Goal: Check status: Check status

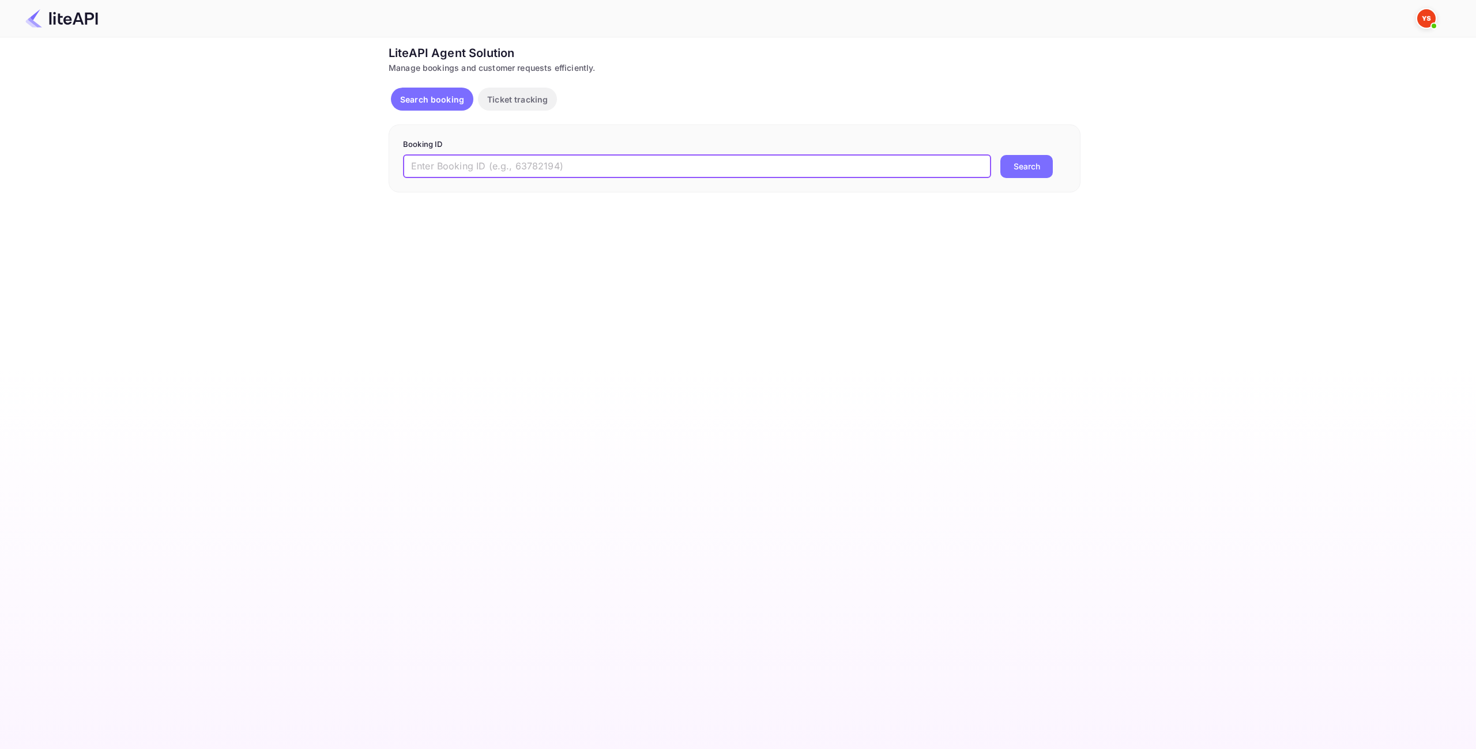
click at [568, 171] on input "text" at bounding box center [697, 166] width 588 height 23
paste input "8724378"
type input "8724378"
click at [1042, 163] on button "Search" at bounding box center [1026, 166] width 52 height 23
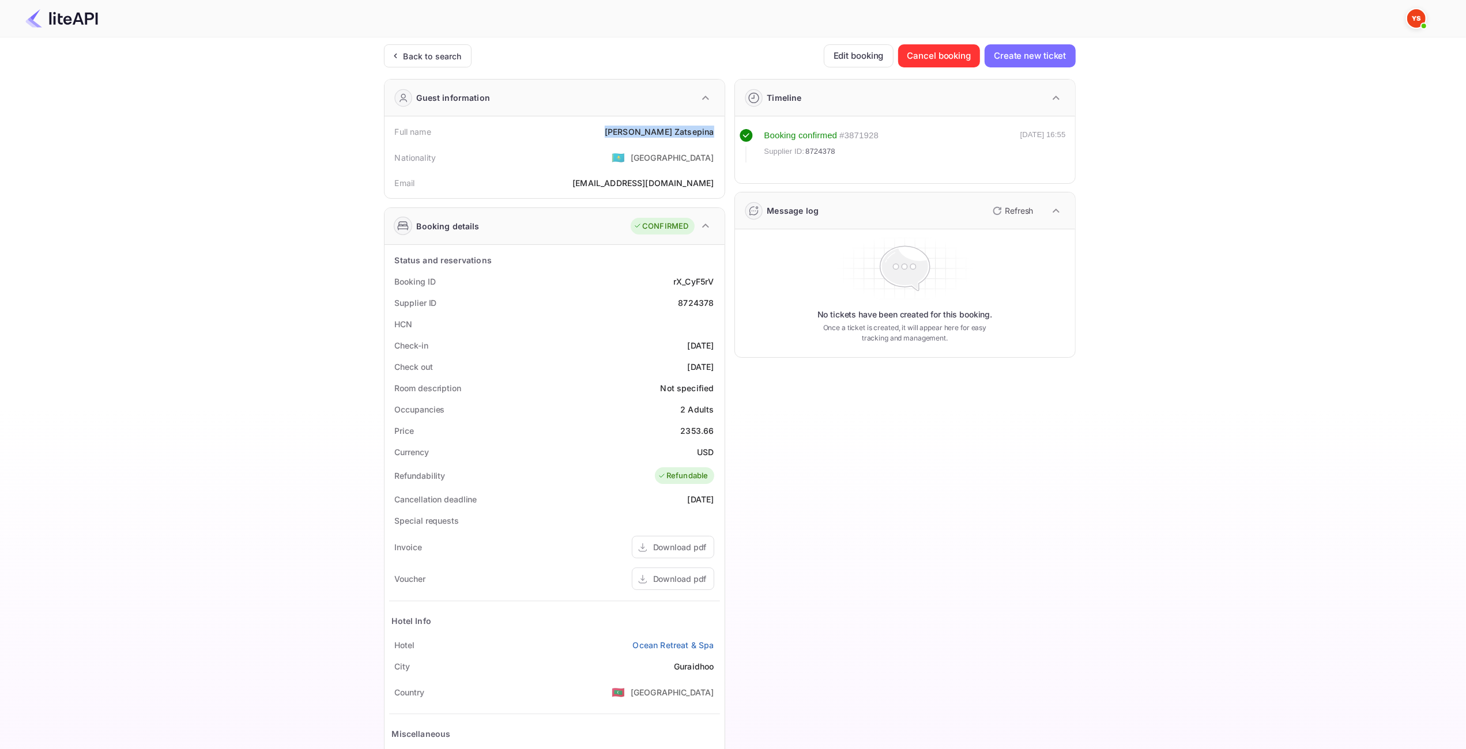
drag, startPoint x: 715, startPoint y: 135, endPoint x: 627, endPoint y: 131, distance: 88.3
click at [627, 131] on div "Full name [PERSON_NAME]" at bounding box center [554, 131] width 331 height 21
copy div "[PERSON_NAME]"
click at [704, 431] on div "2353.66" at bounding box center [696, 431] width 33 height 12
click at [703, 431] on div "2353.66" at bounding box center [696, 431] width 33 height 12
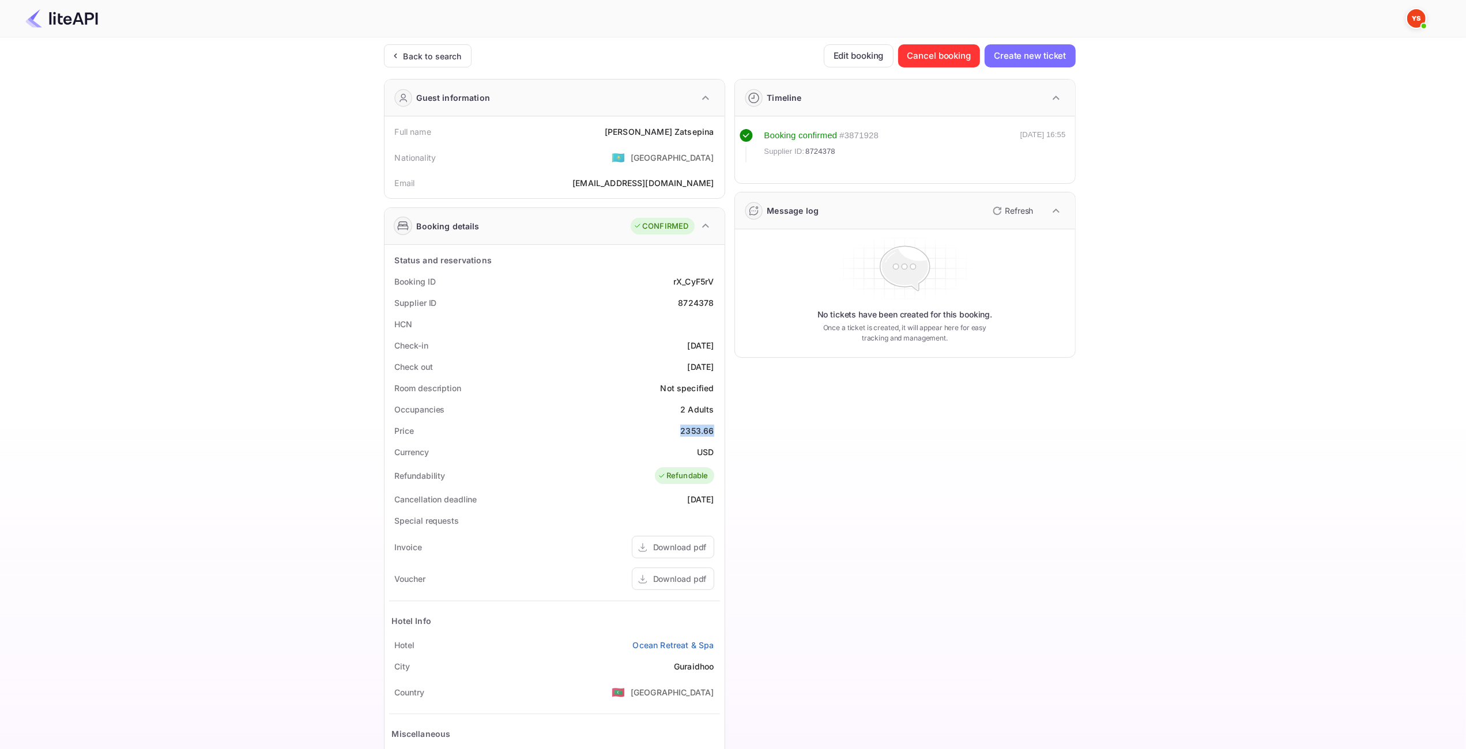
click at [703, 431] on div "2353.66" at bounding box center [696, 431] width 33 height 12
copy div "2353.66"
